Goal: Task Accomplishment & Management: Manage account settings

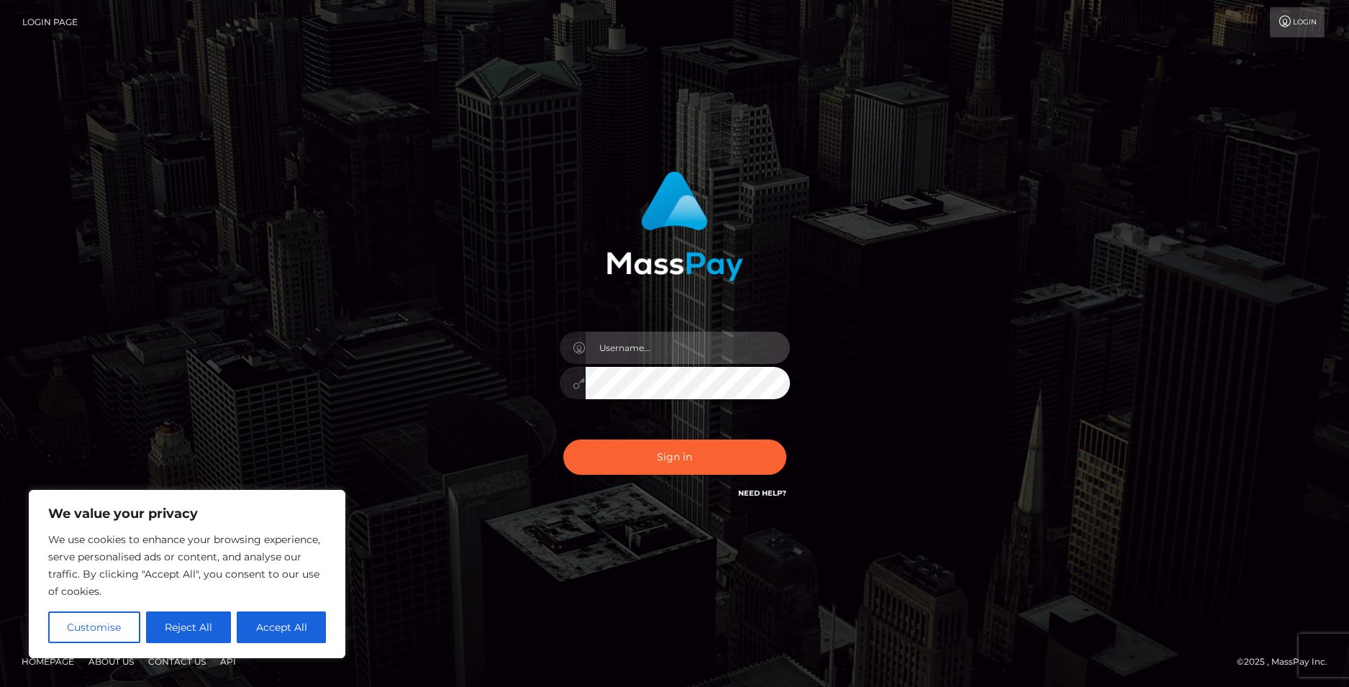
click at [650, 345] on input "text" at bounding box center [687, 348] width 204 height 32
drag, startPoint x: 762, startPoint y: 340, endPoint x: 598, endPoint y: 343, distance: 164.0
click at [598, 343] on input "[EMAIL_ADDRESS][DOMAIN_NAME]" at bounding box center [687, 348] width 204 height 32
type input "[EMAIL_ADDRESS][DOMAIN_NAME]"
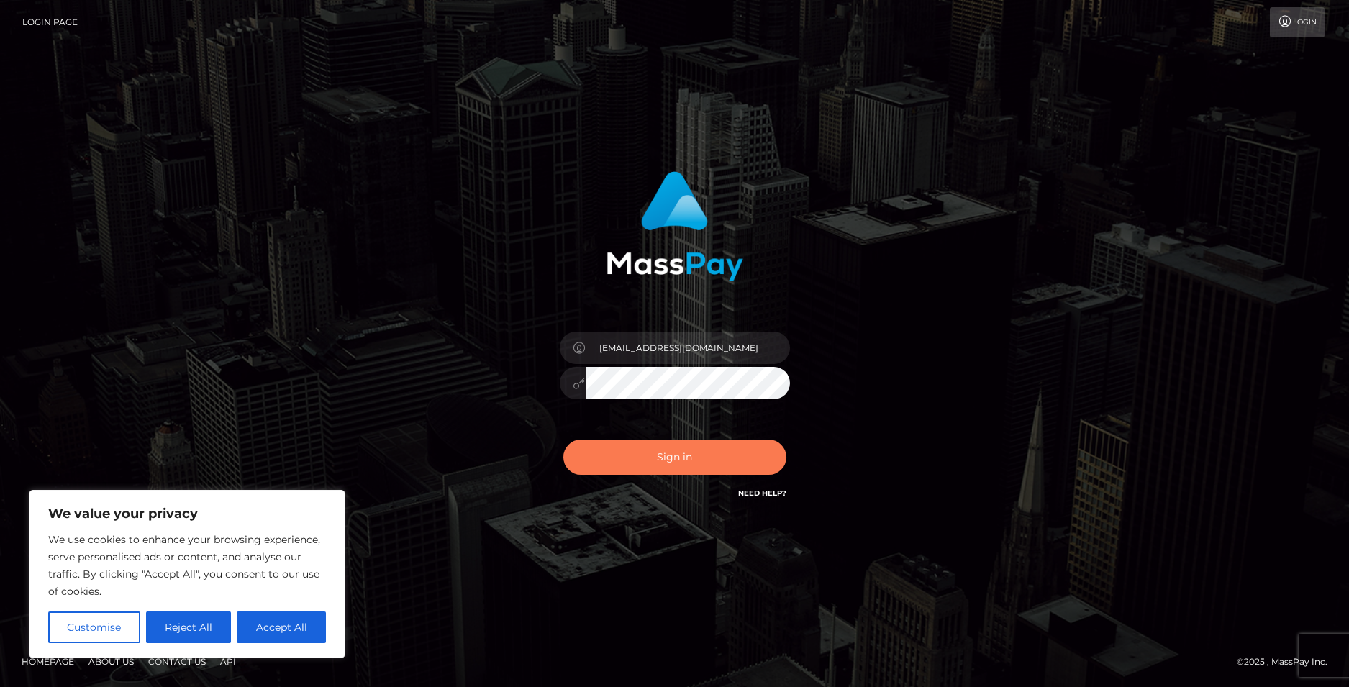
click at [687, 452] on button "Sign in" at bounding box center [674, 456] width 223 height 35
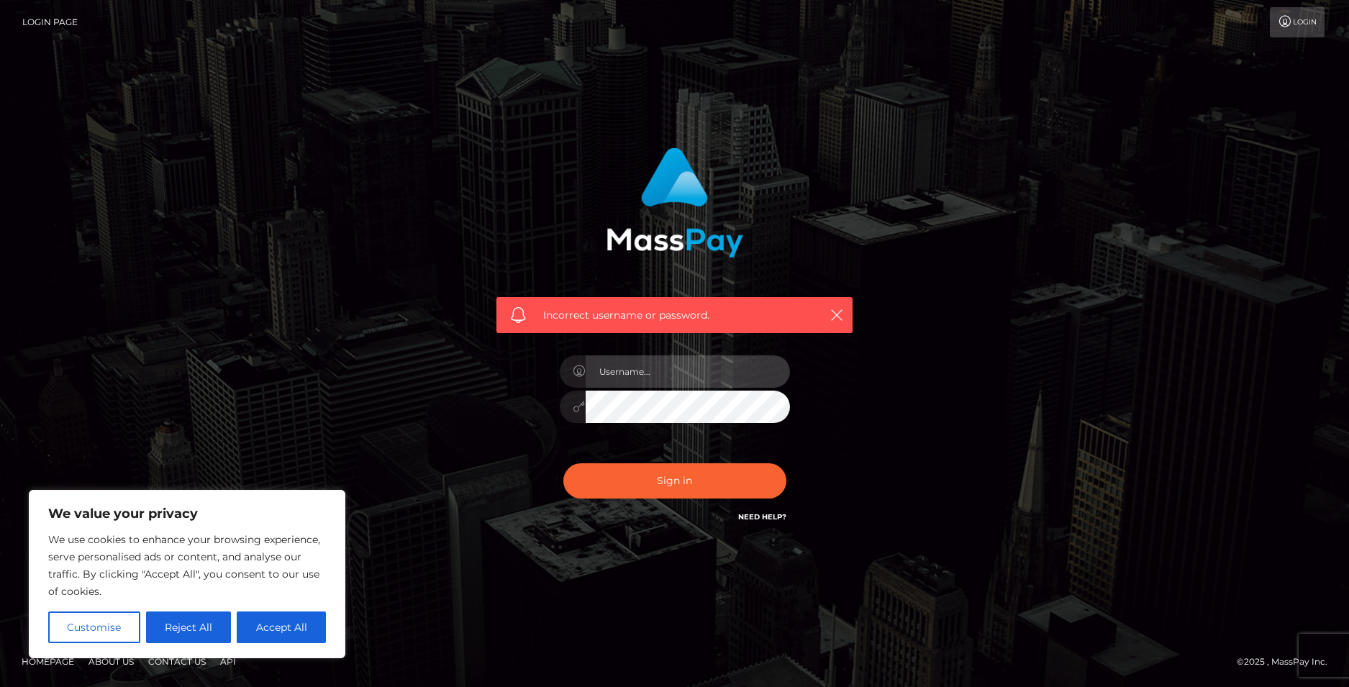
click at [671, 376] on input "text" at bounding box center [687, 371] width 204 height 32
click at [831, 315] on icon "button" at bounding box center [836, 315] width 14 height 14
click at [1296, 33] on link "Login" at bounding box center [1296, 22] width 55 height 30
click at [1315, 17] on link "Login" at bounding box center [1296, 22] width 55 height 30
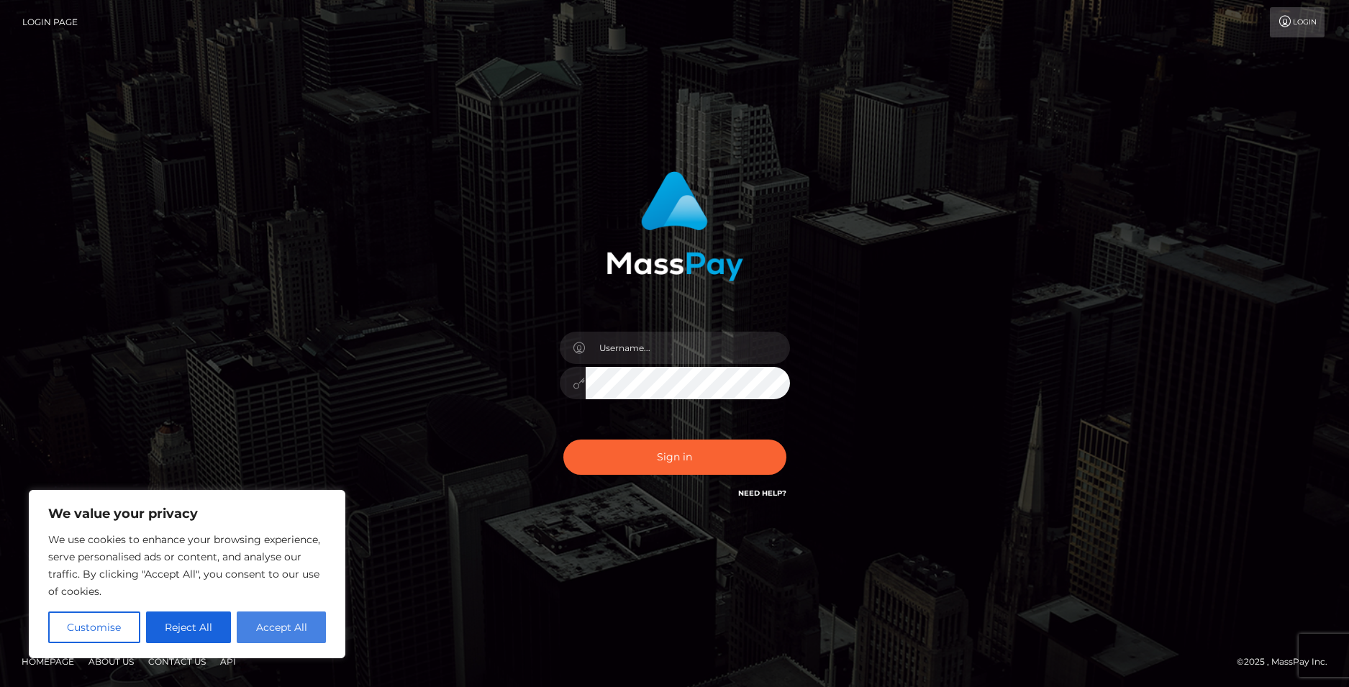
drag, startPoint x: 196, startPoint y: 629, endPoint x: 263, endPoint y: 617, distance: 67.9
click at [263, 617] on div "Customise Reject All Accept All" at bounding box center [187, 627] width 278 height 32
click at [269, 629] on button "Accept All" at bounding box center [281, 627] width 89 height 32
checkbox input "true"
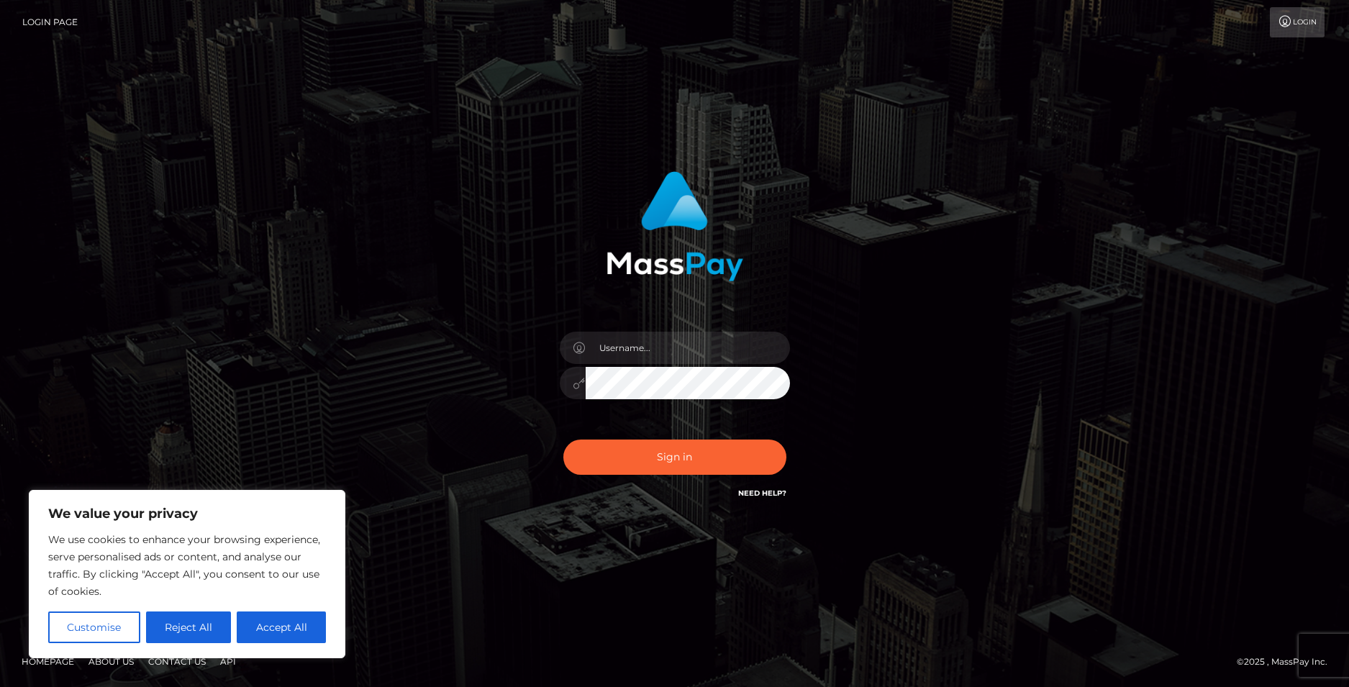
checkbox input "true"
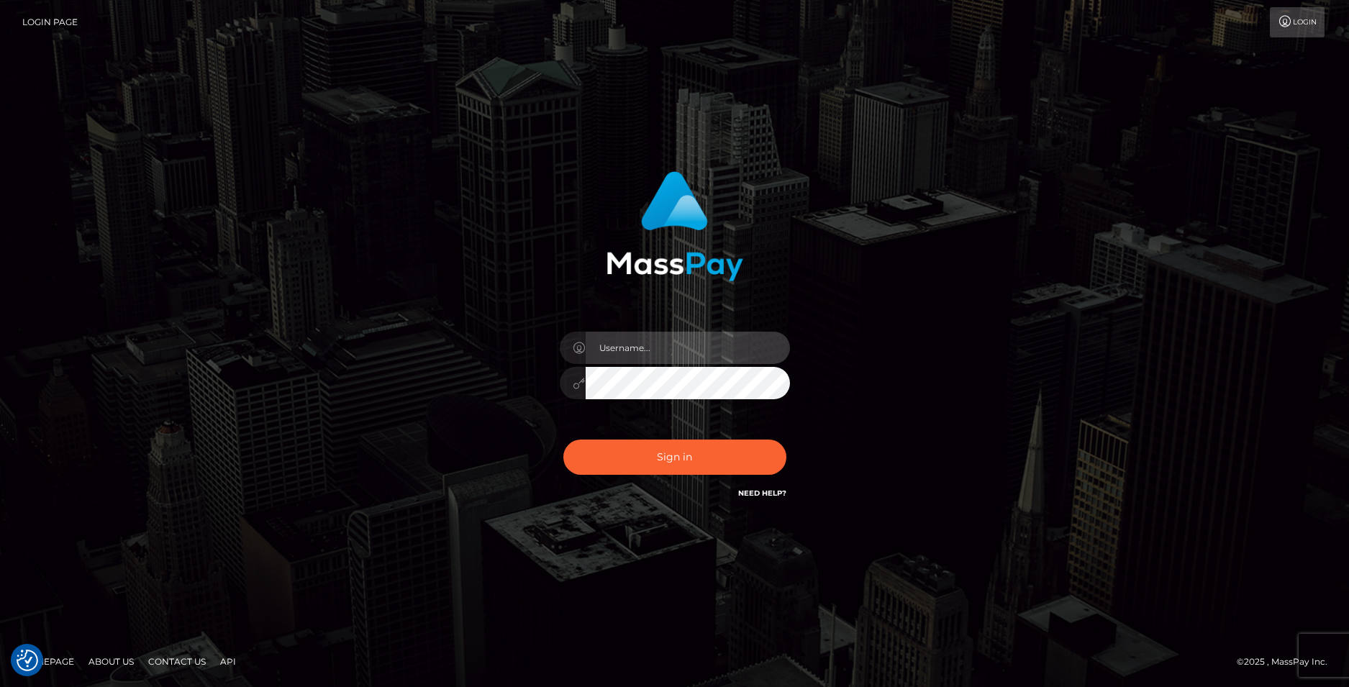
click at [659, 339] on input "text" at bounding box center [687, 348] width 204 height 32
type input "[EMAIL_ADDRESS][DOMAIN_NAME]"
drag, startPoint x: 760, startPoint y: 347, endPoint x: 593, endPoint y: 349, distance: 166.9
click at [593, 349] on input "[EMAIL_ADDRESS][DOMAIN_NAME]" at bounding box center [687, 348] width 204 height 32
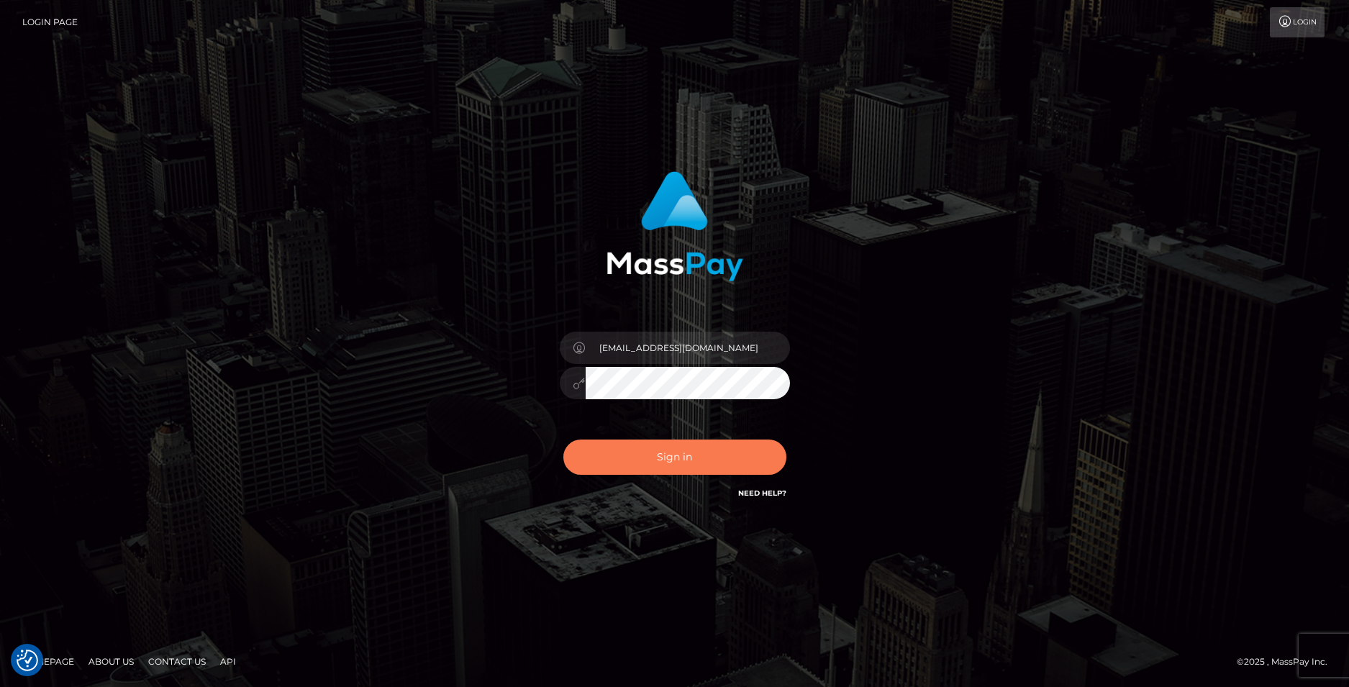
click at [652, 458] on button "Sign in" at bounding box center [674, 456] width 223 height 35
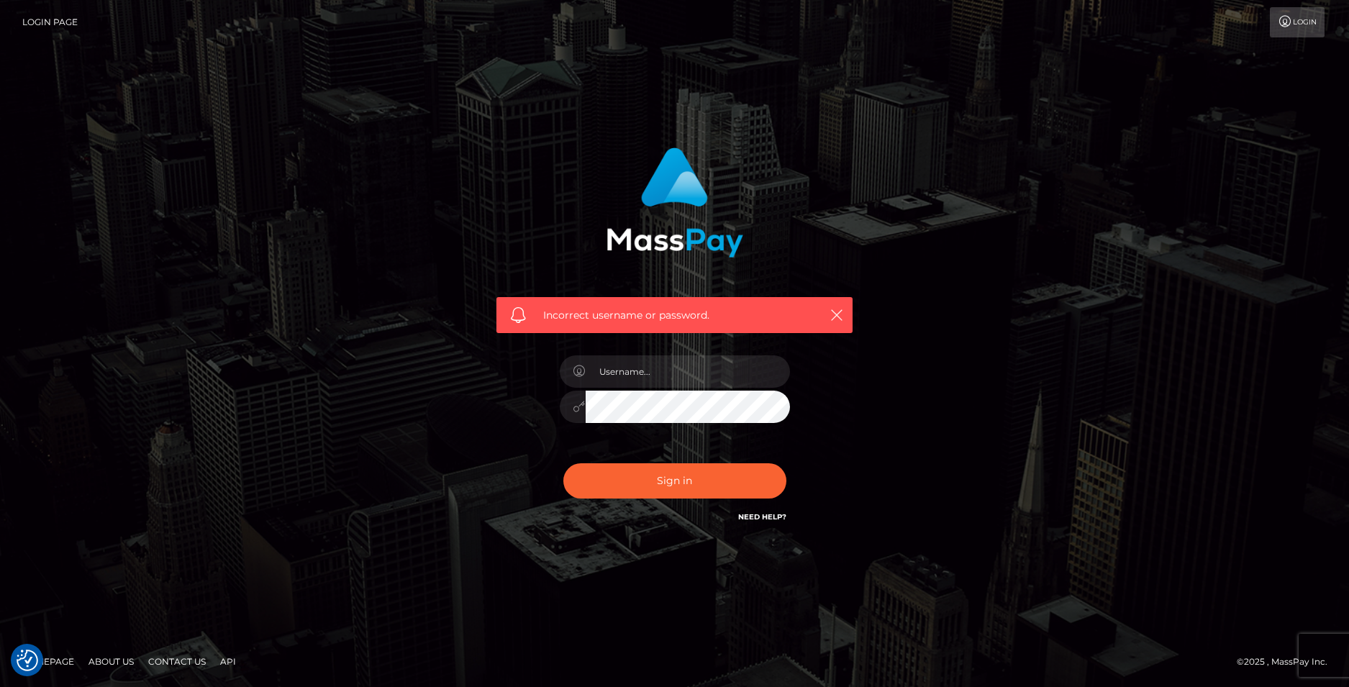
click at [763, 513] on link "Need Help?" at bounding box center [762, 516] width 48 height 9
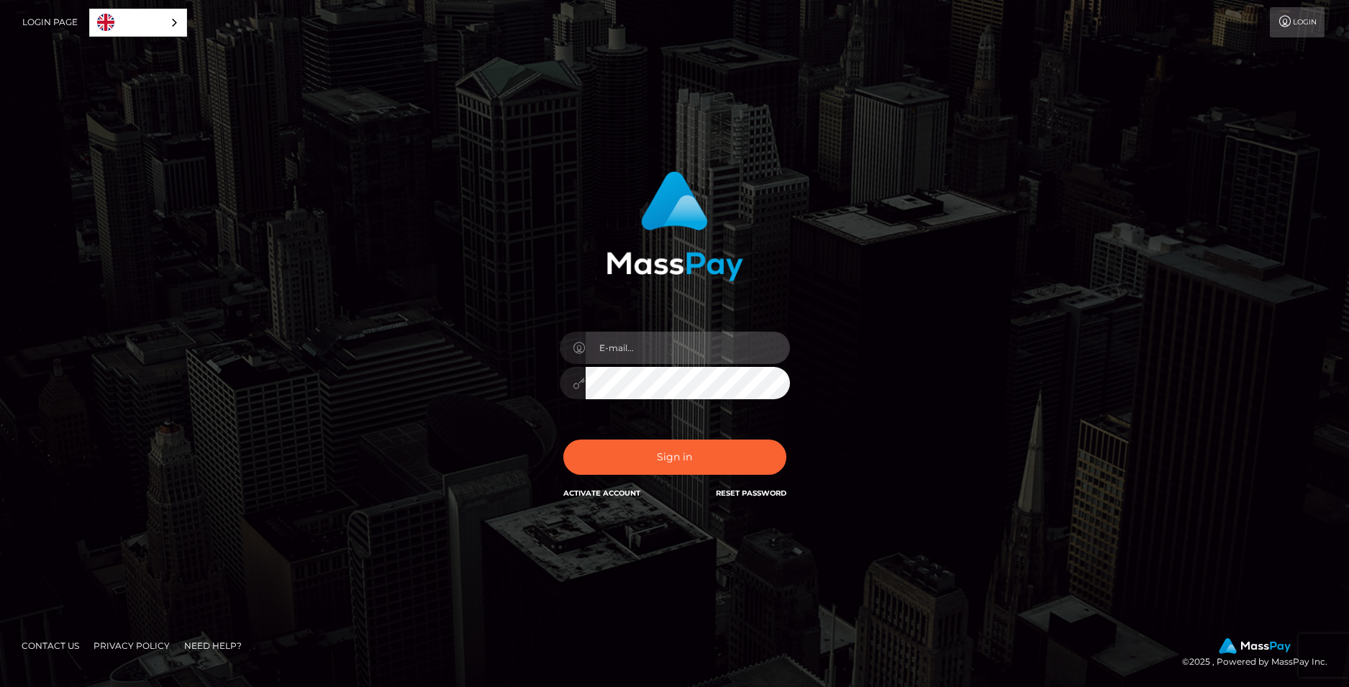
click at [630, 351] on input "email" at bounding box center [687, 348] width 204 height 32
type input "[EMAIL_ADDRESS][DOMAIN_NAME]"
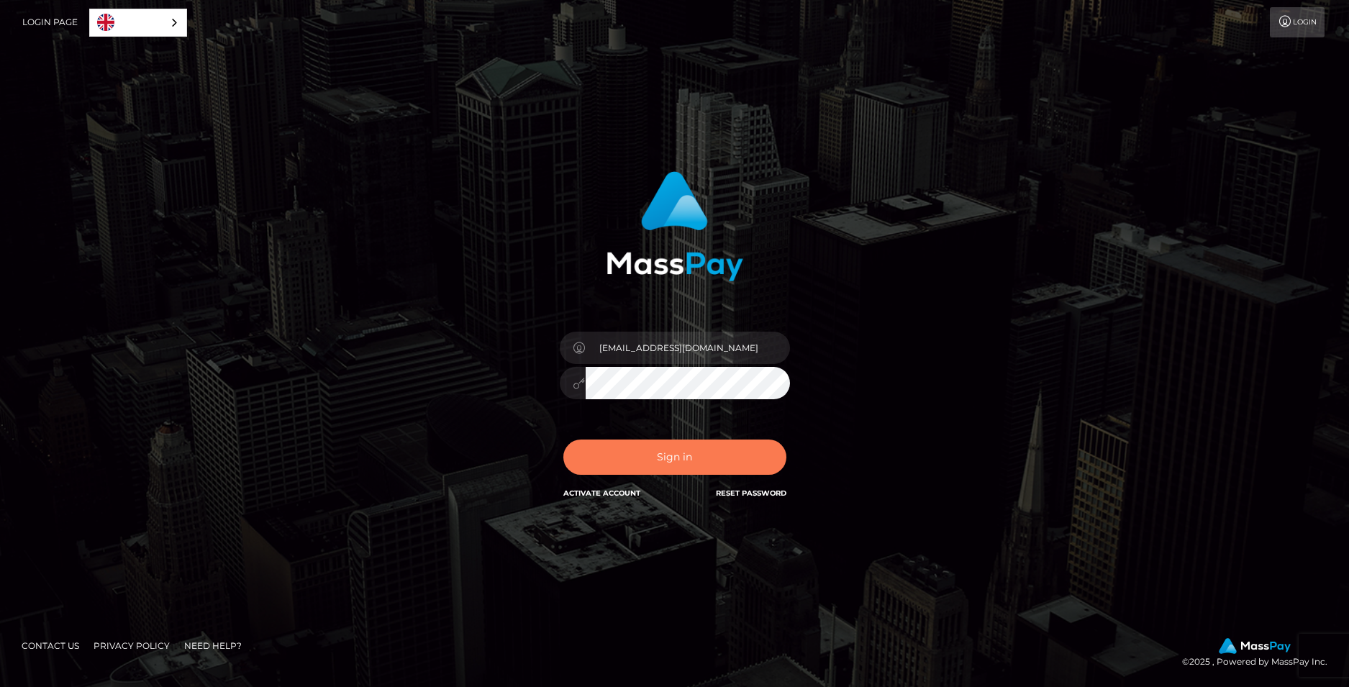
click at [676, 462] on button "Sign in" at bounding box center [674, 456] width 223 height 35
